Goal: Contribute content: Add original content to the website for others to see

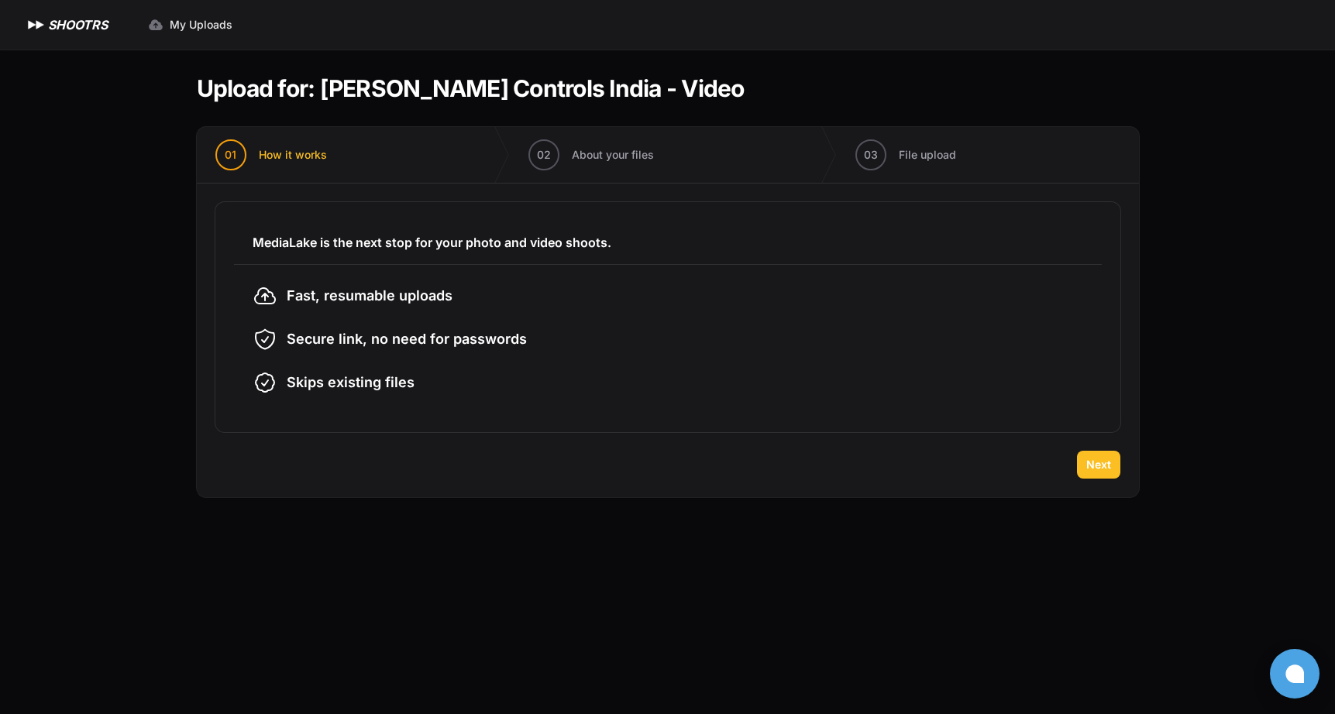
click at [1101, 456] on button "Next" at bounding box center [1098, 465] width 43 height 28
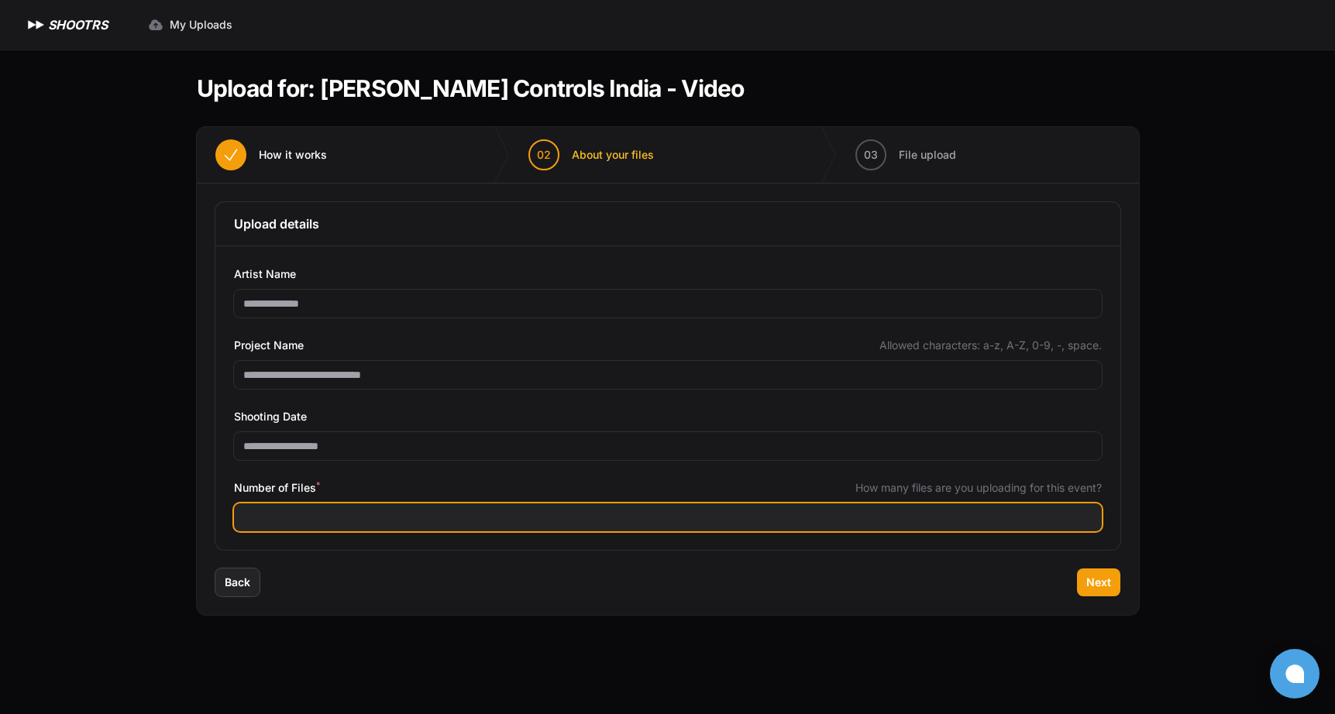
click at [268, 515] on input "Number of Files *" at bounding box center [668, 518] width 868 height 28
type input "***"
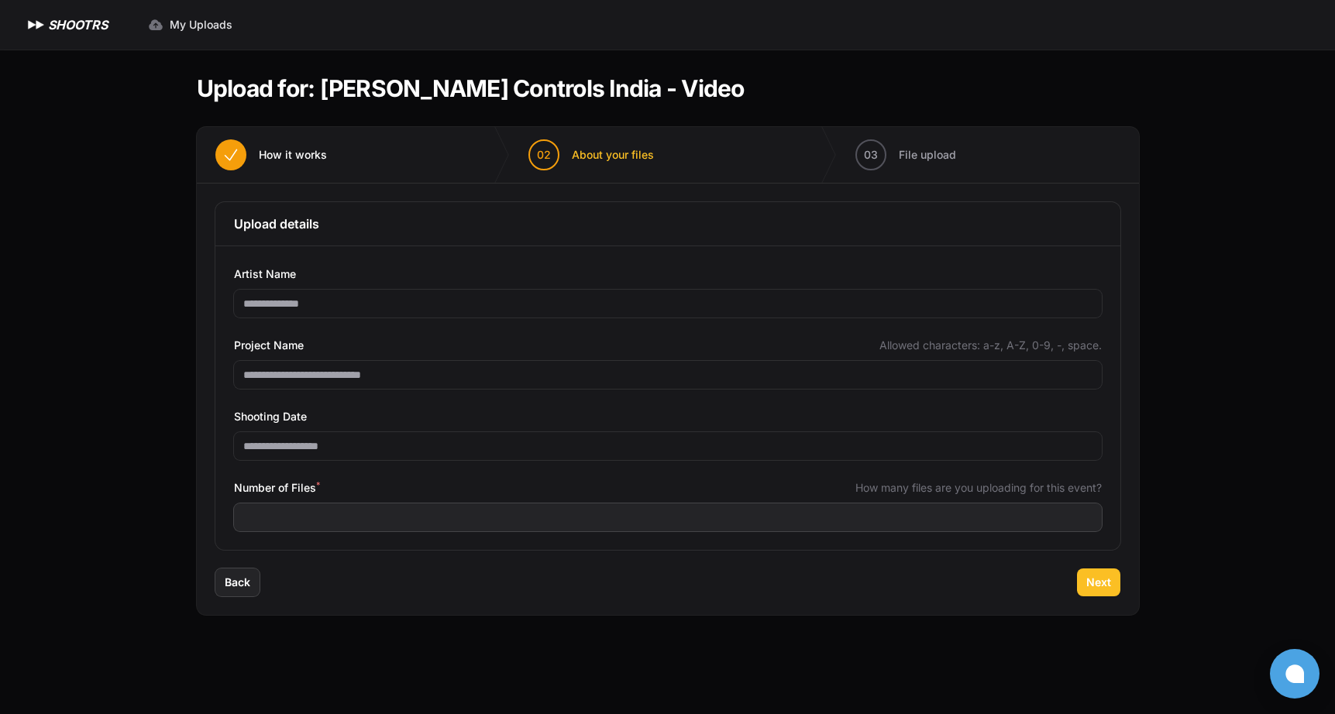
click at [1096, 587] on span "Next" at bounding box center [1098, 582] width 25 height 15
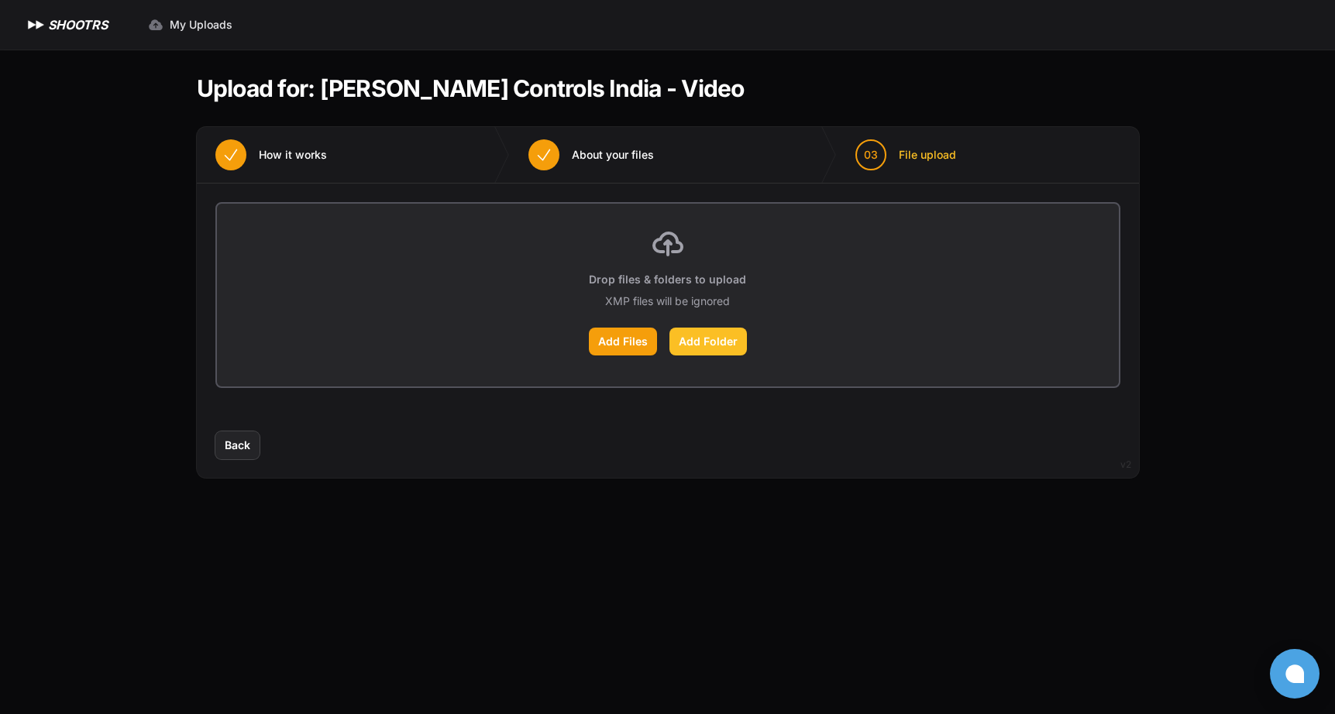
click at [720, 342] on label "Add Folder" at bounding box center [707, 342] width 77 height 28
click at [0, 0] on input "Add Folder" at bounding box center [0, 0] width 0 height 0
